Goal: Task Accomplishment & Management: Manage account settings

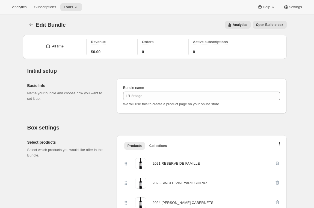
scroll to position [82, 0]
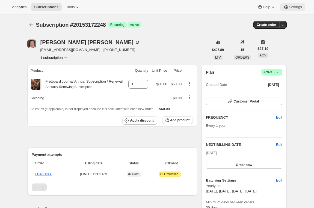
scroll to position [201, 0]
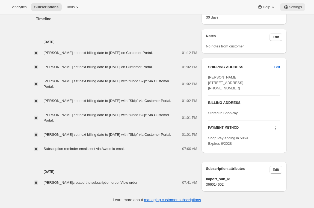
click at [289, 8] on span "Settings" at bounding box center [295, 7] width 13 height 4
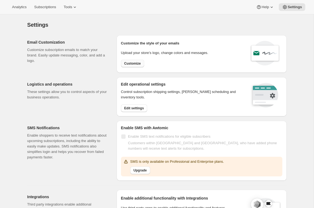
click at [137, 64] on span "Customize" at bounding box center [132, 63] width 17 height 4
select select "subscriptionMessage"
select select "5"
select select "15"
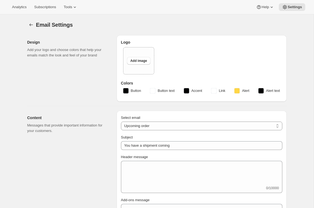
type input "The Fretboard Journal"
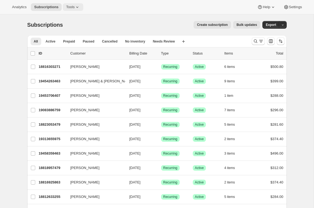
click at [75, 4] on button "Tools" at bounding box center [73, 7] width 20 height 8
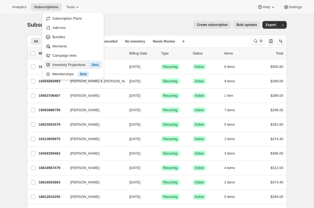
click at [63, 66] on div "Inventory Projections Info Beta" at bounding box center [76, 64] width 48 height 5
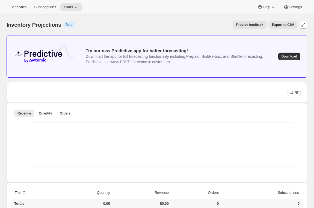
click at [7, 112] on div "Revenue Quantity Orders More views Revenue Quantity Orders More views" at bounding box center [157, 143] width 301 height 80
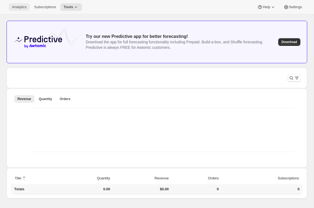
click at [20, 6] on span "Analytics" at bounding box center [19, 7] width 14 height 4
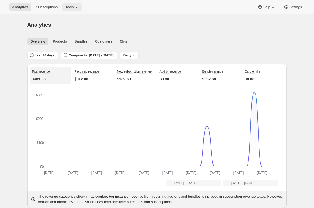
click at [76, 5] on icon at bounding box center [76, 6] width 5 height 5
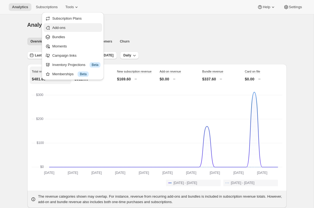
click at [72, 27] on span "Add-ons" at bounding box center [76, 27] width 48 height 5
